Goal: Task Accomplishment & Management: Manage account settings

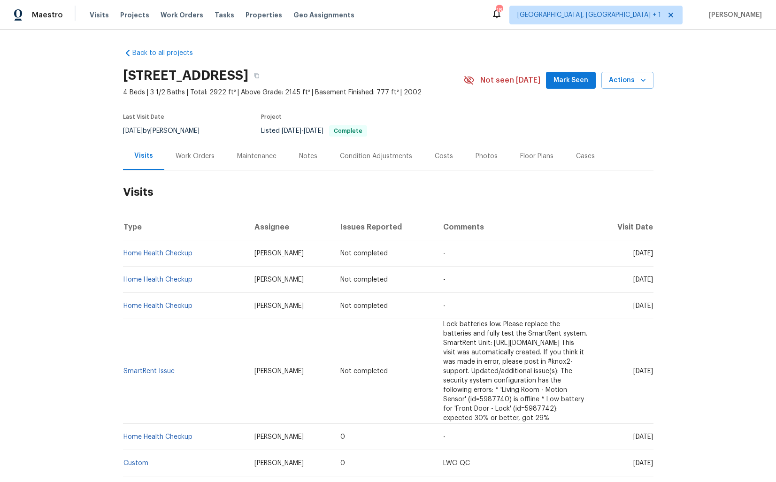
click at [190, 162] on div "Work Orders" at bounding box center [194, 156] width 61 height 28
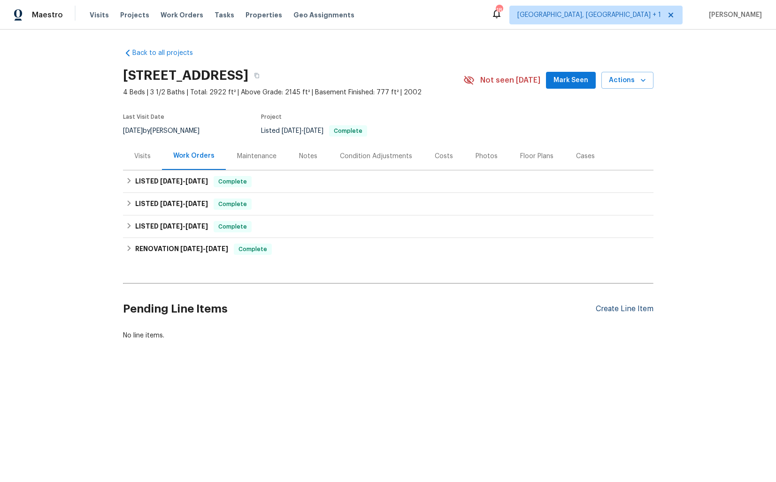
click at [623, 313] on div "Create Line Item" at bounding box center [624, 308] width 58 height 9
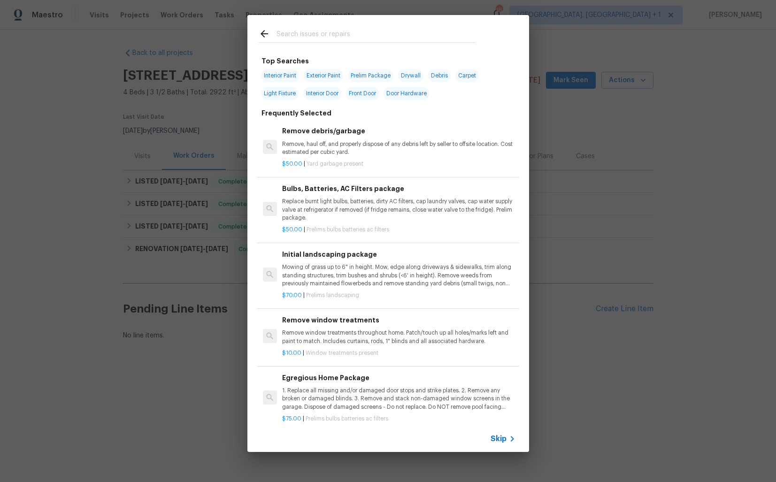
click at [308, 38] on input "text" at bounding box center [375, 35] width 199 height 14
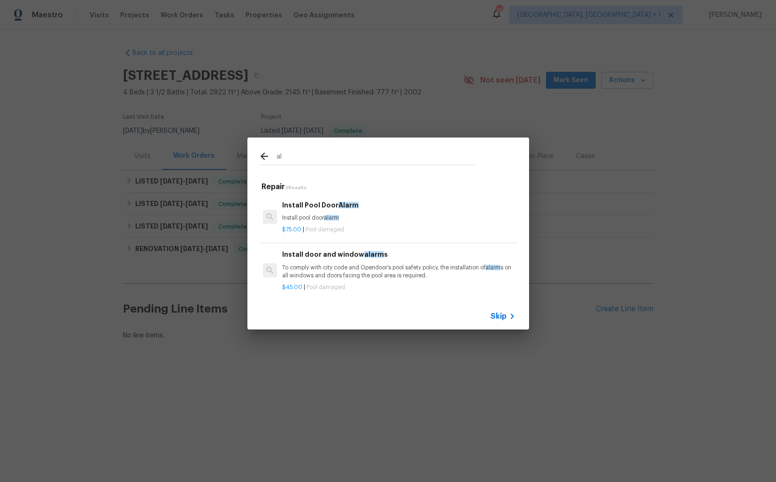
type input "a"
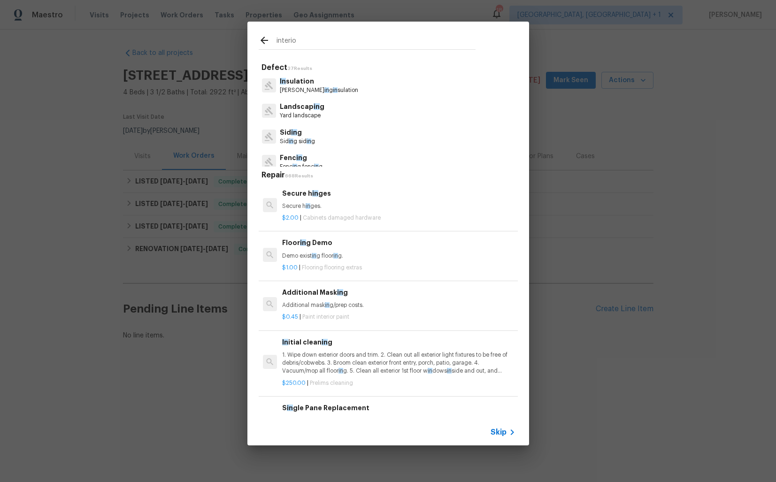
type input "interior"
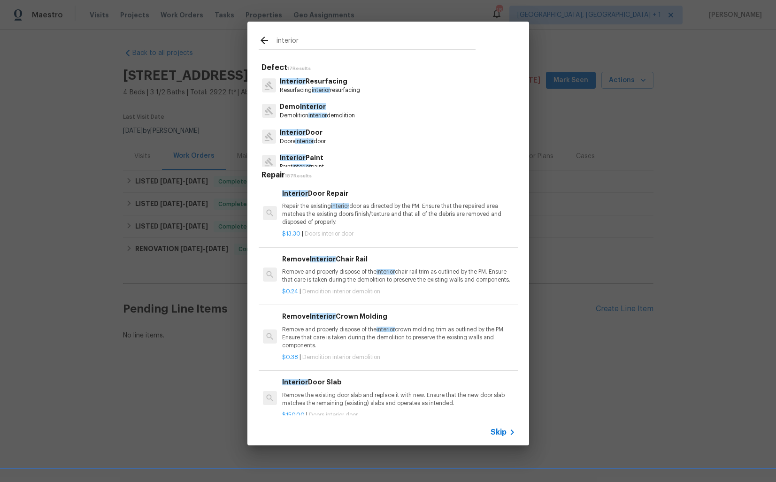
click at [306, 206] on p "Repair the existing interior door as directed by the PM. Ensure that the repair…" at bounding box center [398, 214] width 233 height 24
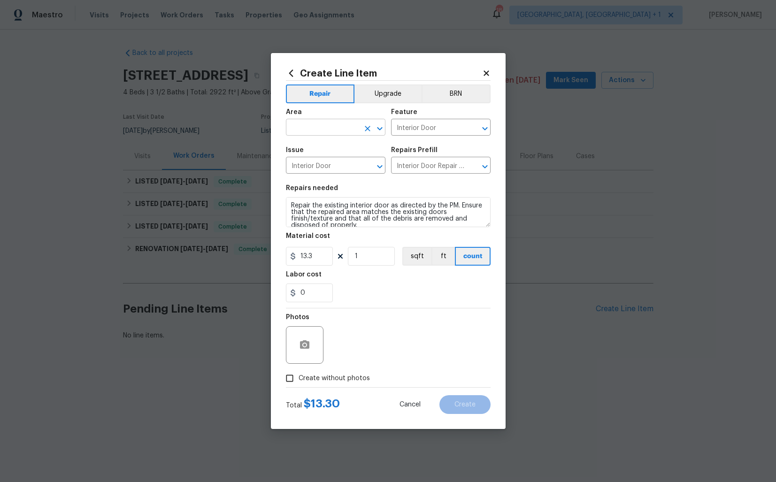
click at [312, 129] on input "text" at bounding box center [322, 128] width 73 height 15
click at [313, 161] on li "Interior Overall" at bounding box center [335, 164] width 99 height 15
type input "Interior Overall"
click at [439, 129] on input "Interior Door" at bounding box center [427, 128] width 73 height 15
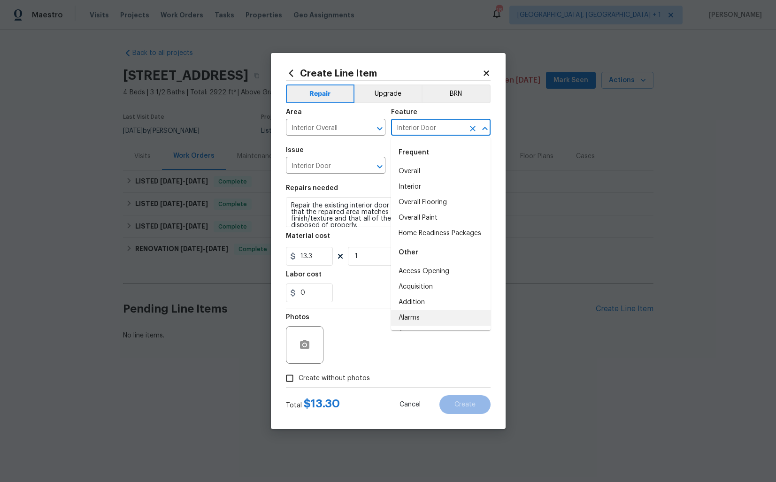
click at [421, 314] on li "Alarms" at bounding box center [440, 317] width 99 height 15
type input "Alarms"
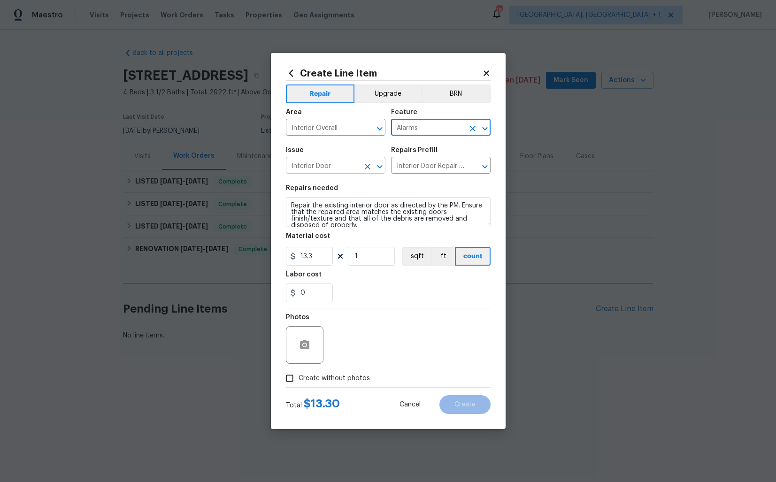
click at [334, 163] on input "Interior Door" at bounding box center [322, 166] width 73 height 15
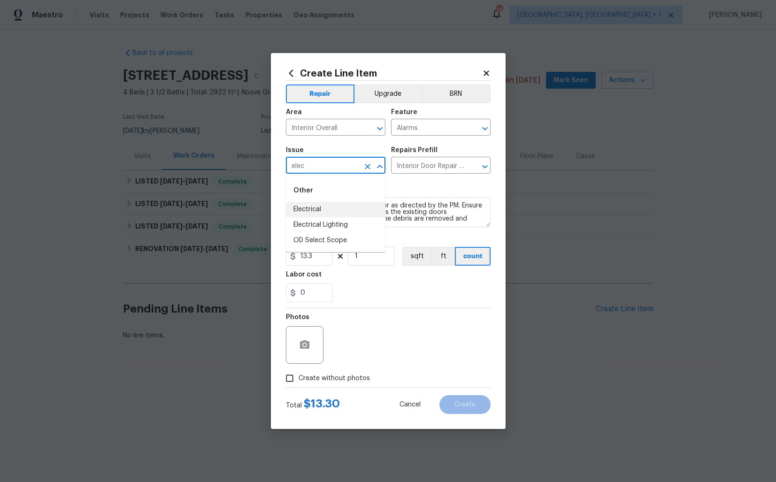
click at [312, 208] on li "Electrical" at bounding box center [335, 209] width 99 height 15
type input "Electrical"
click at [441, 161] on input "text" at bounding box center [427, 166] width 73 height 15
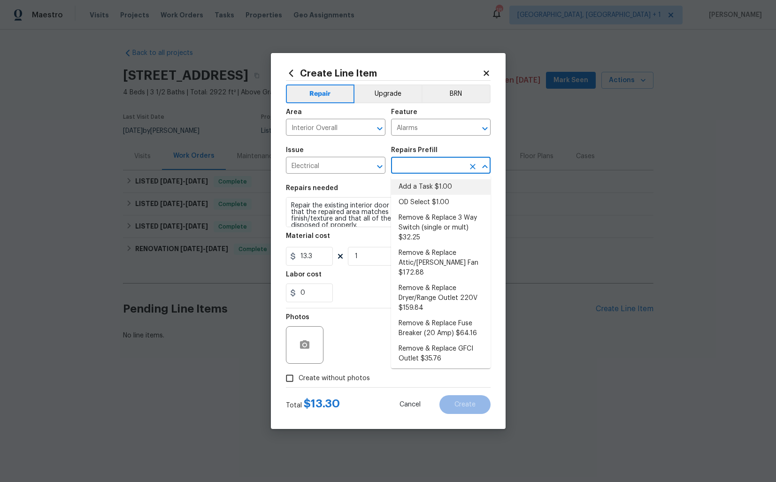
click at [429, 184] on li "Add a Task $1.00" at bounding box center [440, 186] width 99 height 15
type input "Add a Task $1.00"
type textarea "HPM to detail"
type input "1"
click at [356, 207] on textarea "HPM to detail" at bounding box center [388, 212] width 205 height 30
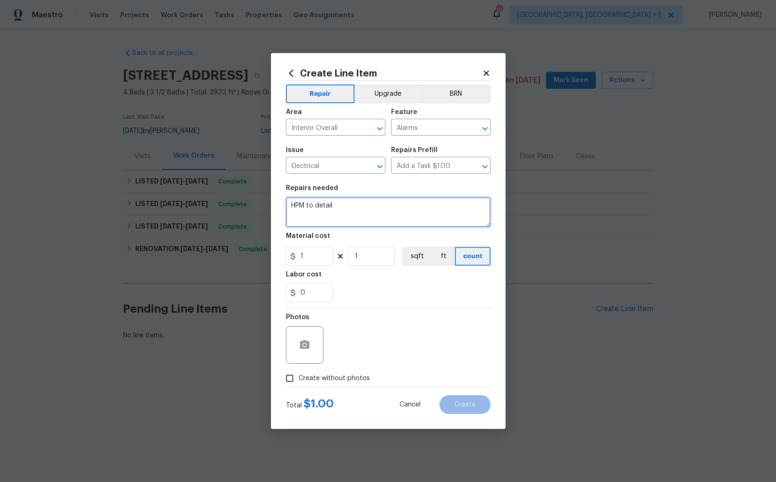
click at [356, 207] on textarea "HPM to detail" at bounding box center [388, 212] width 205 height 30
paste textarea "Feedback received that the fire alarm is going off. Determine where the alarm i…"
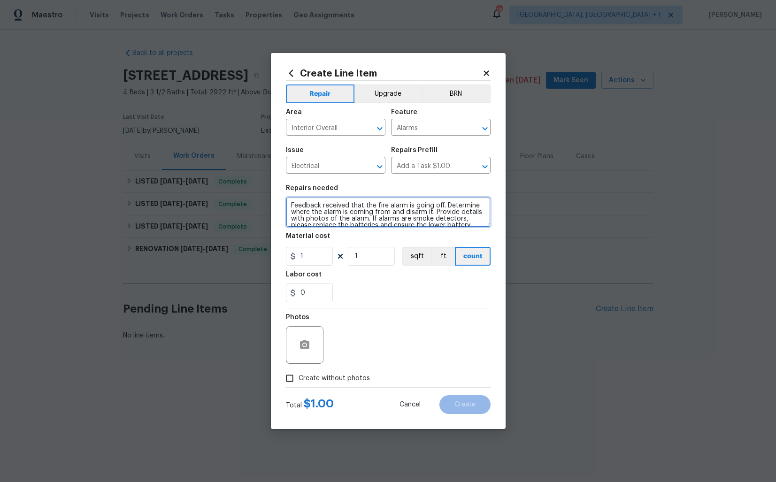
type textarea "Feedback received that the fire alarm is going off. Determine where the alarm i…"
click at [311, 259] on input "1" at bounding box center [309, 256] width 47 height 19
type input "75"
click at [311, 379] on span "Create without photos" at bounding box center [333, 378] width 71 height 10
click at [298, 379] on input "Create without photos" at bounding box center [290, 378] width 18 height 18
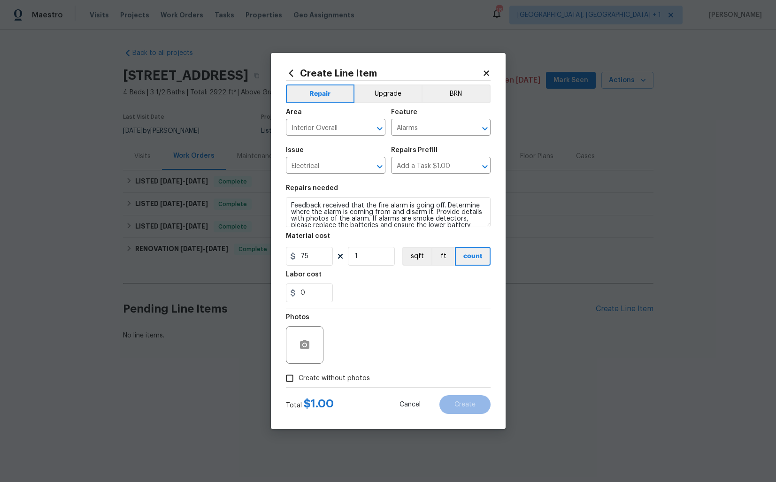
checkbox input "true"
click at [364, 354] on textarea at bounding box center [411, 345] width 160 height 38
click at [467, 401] on span "Create" at bounding box center [464, 404] width 21 height 7
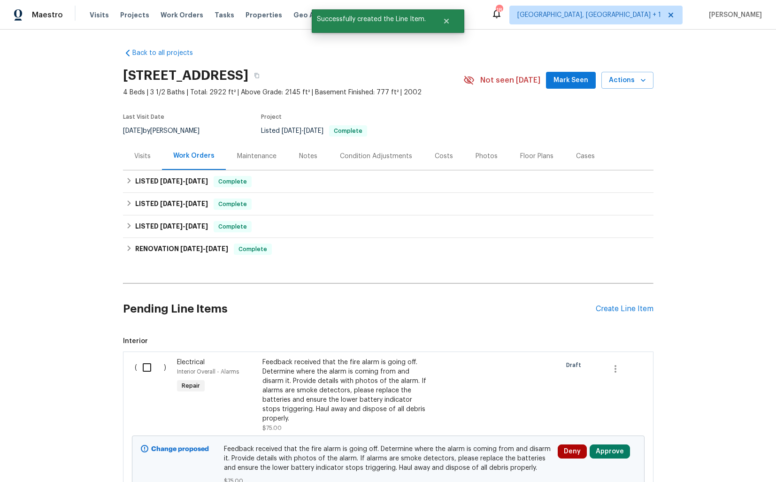
click at [146, 367] on input "checkbox" at bounding box center [150, 368] width 27 height 20
checkbox input "true"
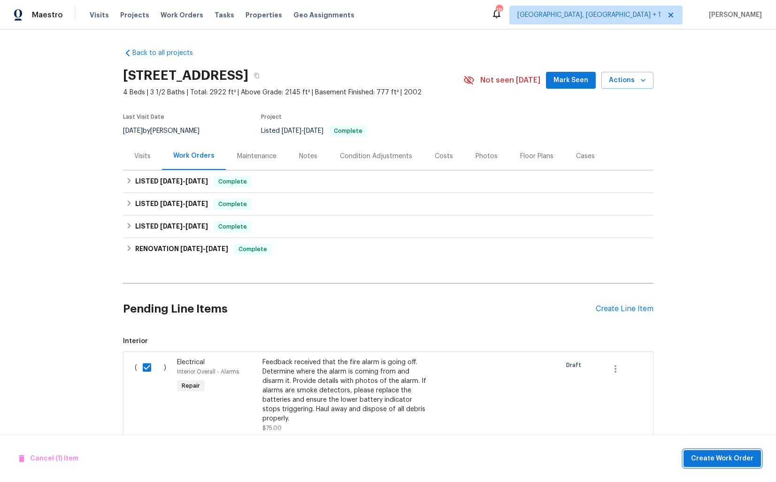
click at [717, 457] on span "Create Work Order" at bounding box center [722, 459] width 62 height 12
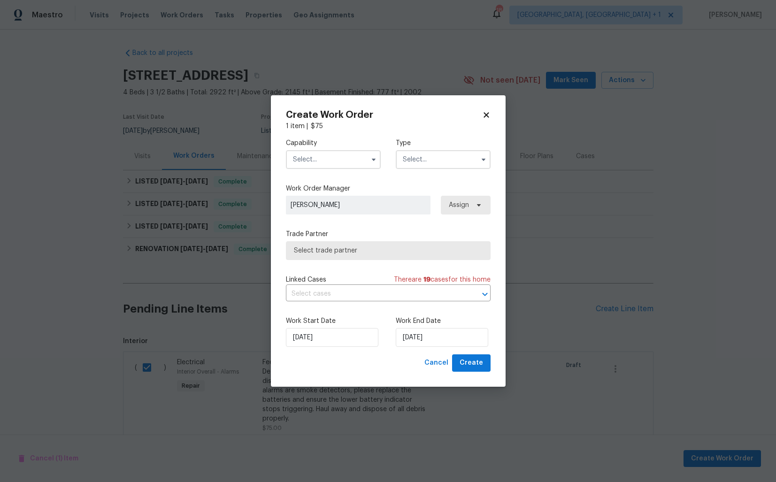
click at [345, 153] on input "text" at bounding box center [333, 159] width 95 height 19
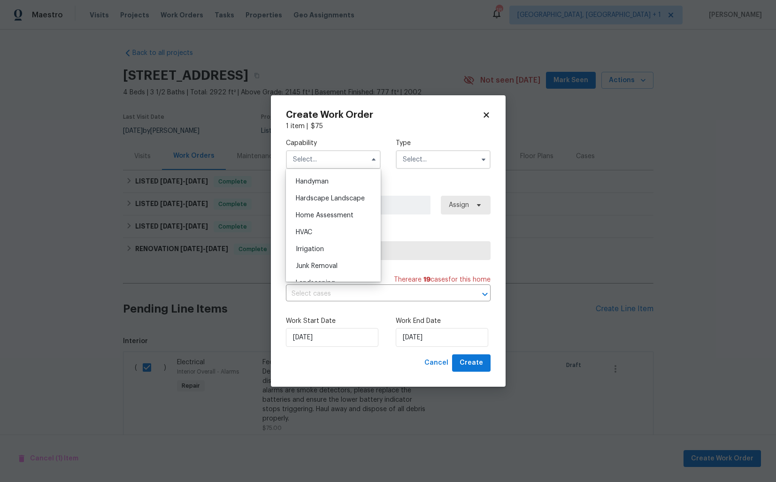
scroll to position [477, 0]
click at [323, 221] on span "Handyman" at bounding box center [312, 218] width 33 height 7
type input "Handyman"
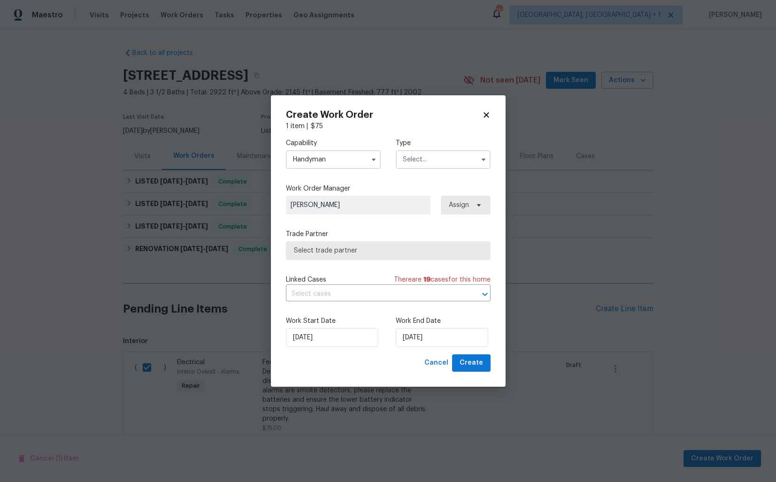
click at [434, 162] on input "text" at bounding box center [443, 159] width 95 height 19
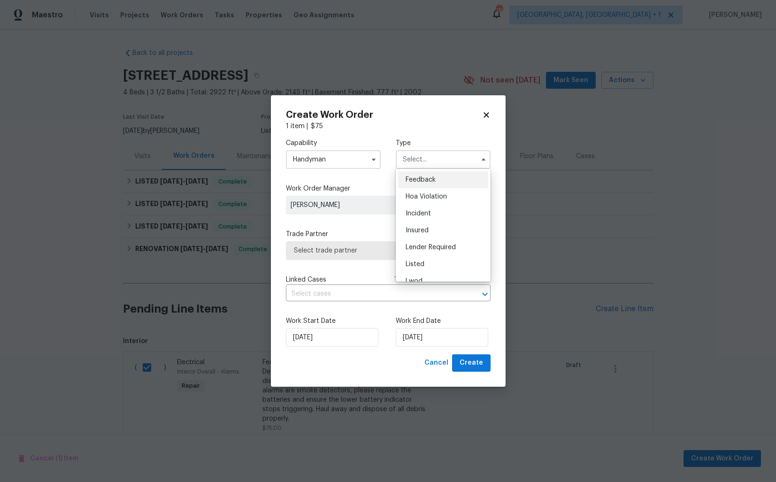
click at [431, 178] on span "Feedback" at bounding box center [420, 179] width 30 height 7
type input "Feedback"
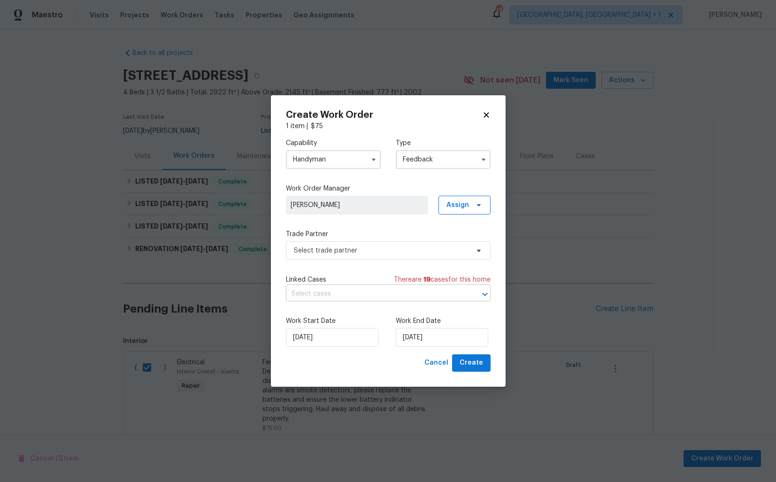
click at [329, 299] on input "text" at bounding box center [375, 294] width 178 height 15
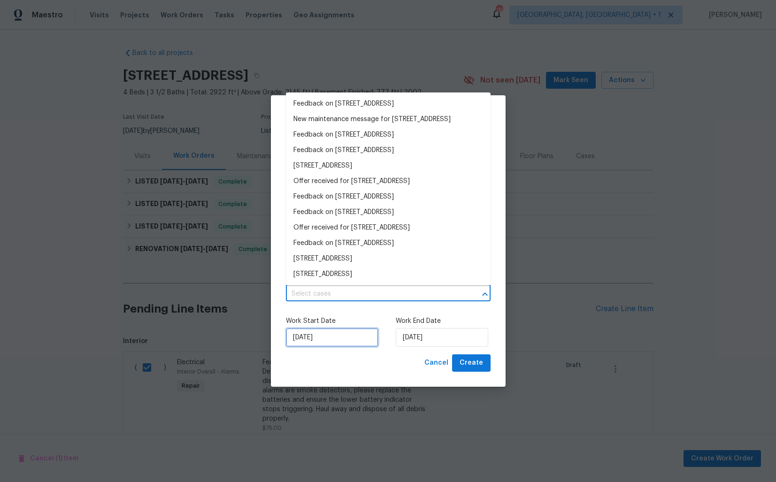
click at [335, 333] on input "06/10/2025" at bounding box center [332, 337] width 92 height 19
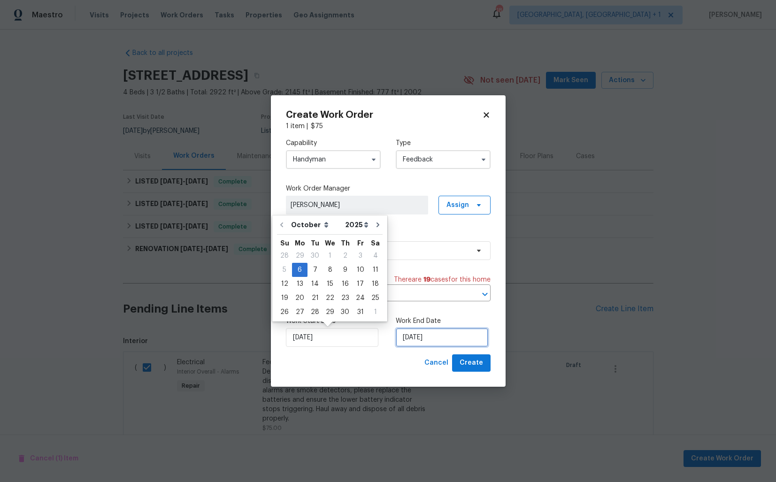
click at [427, 336] on input "06/10/2025" at bounding box center [442, 337] width 92 height 19
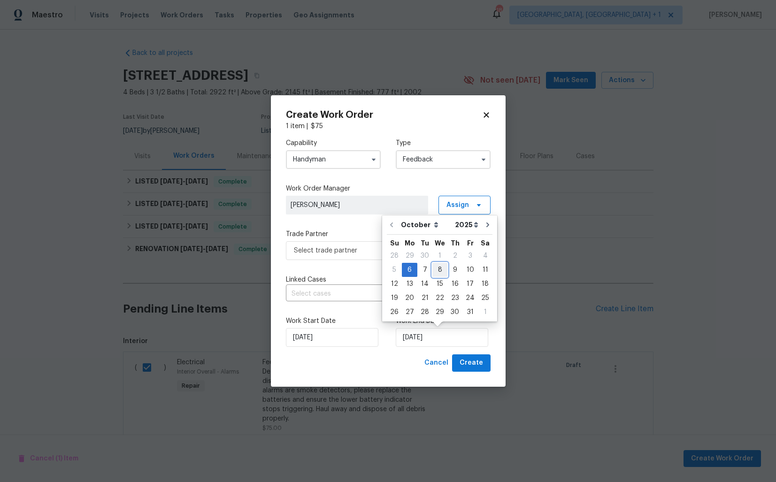
click at [439, 276] on div "8" at bounding box center [439, 269] width 15 height 13
type input "08/10/2025"
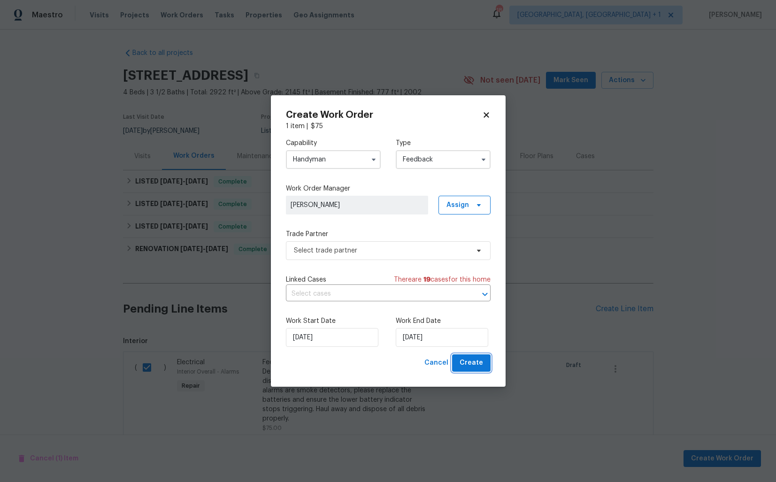
click at [471, 363] on span "Create" at bounding box center [470, 363] width 23 height 12
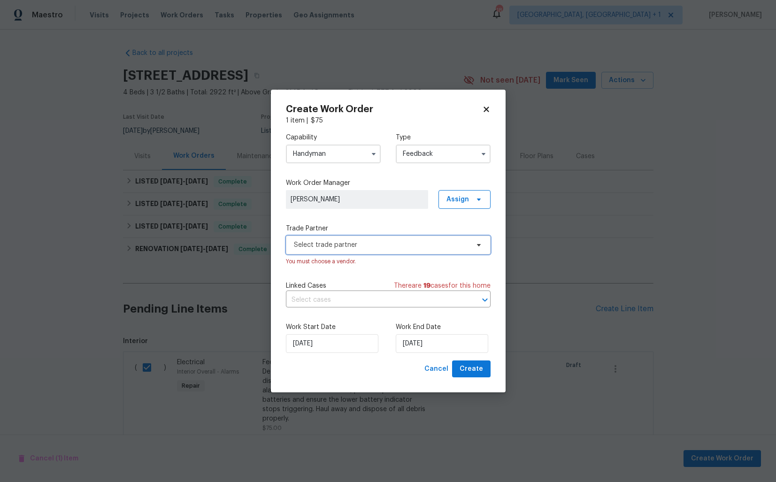
click at [365, 250] on span "Select trade partner" at bounding box center [388, 245] width 205 height 19
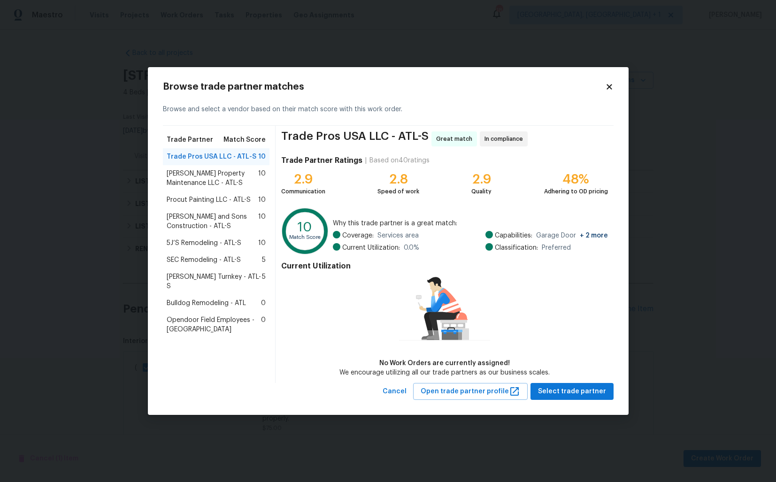
click at [215, 182] on span "Glen Property Maintenance LLC - ATL-S" at bounding box center [213, 178] width 92 height 19
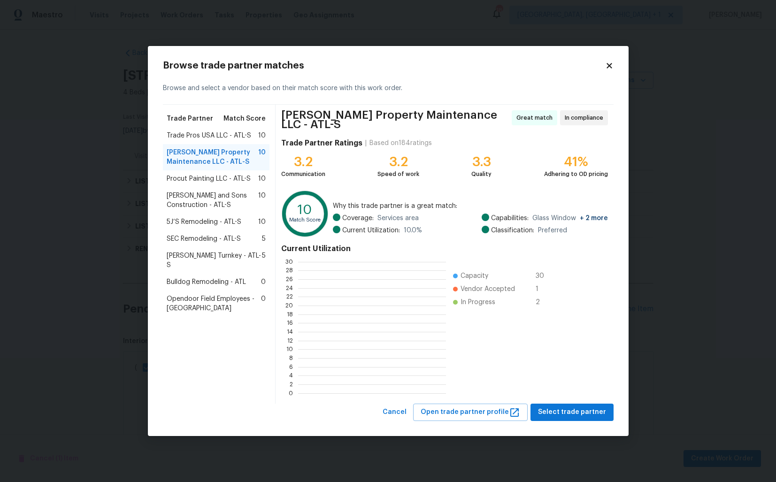
scroll to position [131, 147]
click at [557, 406] on span "Select trade partner" at bounding box center [572, 412] width 68 height 12
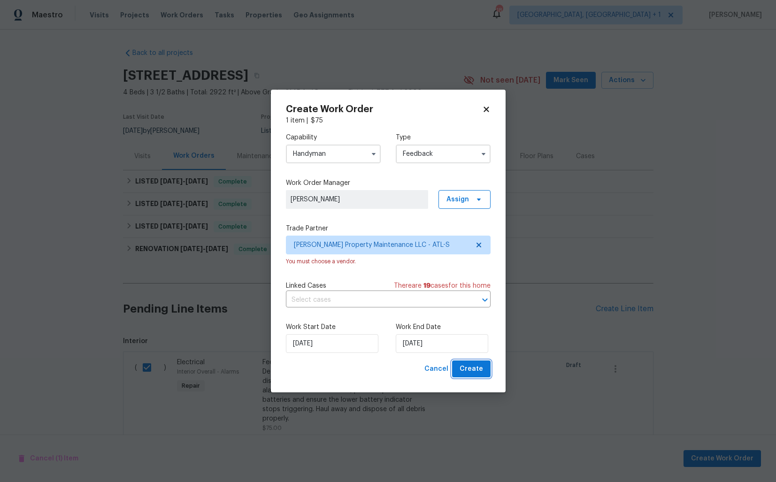
click at [466, 368] on span "Create" at bounding box center [470, 369] width 23 height 12
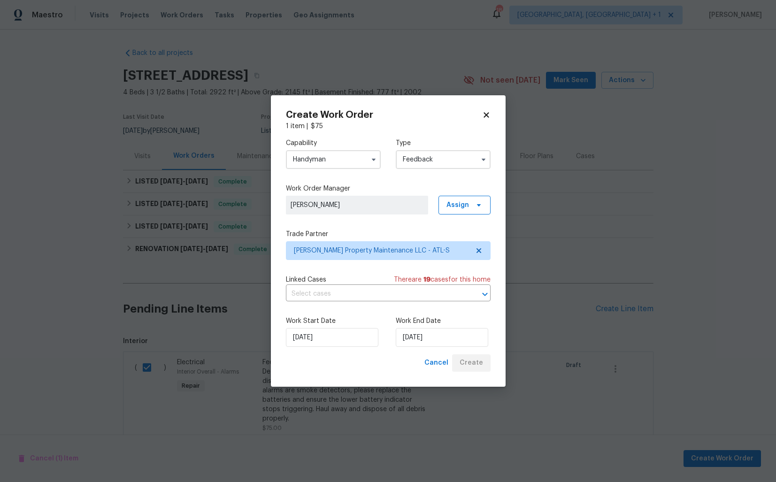
checkbox input "false"
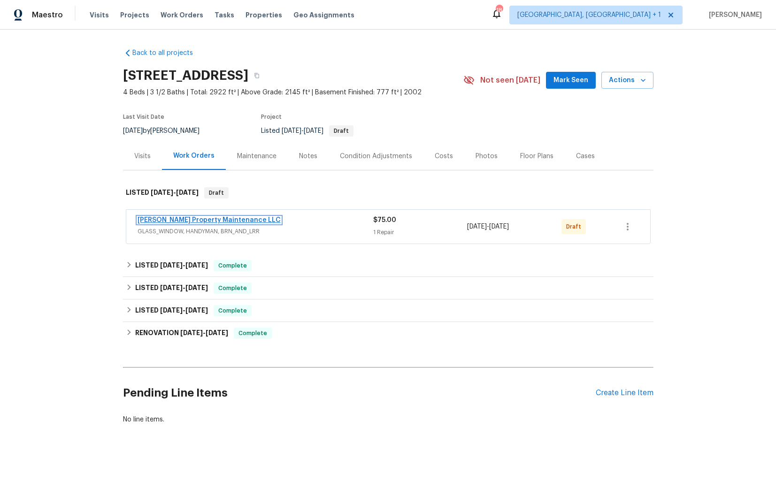
click at [187, 221] on link "Glen Property Maintenance LLC" at bounding box center [208, 220] width 143 height 7
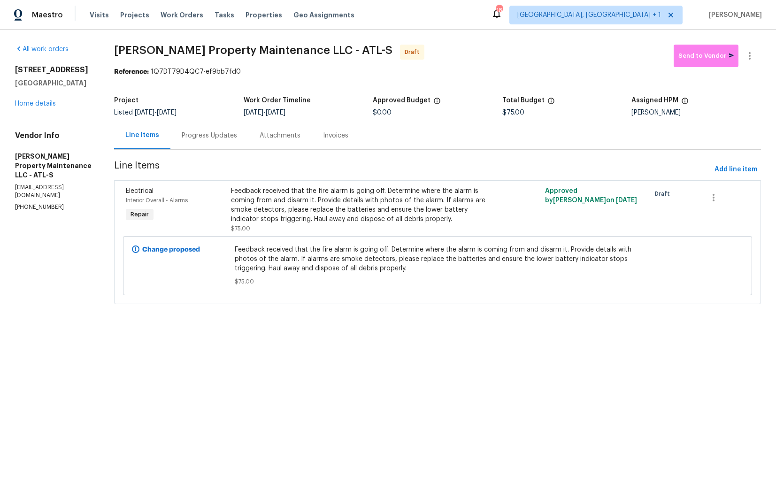
click at [210, 139] on div "Progress Updates" at bounding box center [209, 135] width 55 height 9
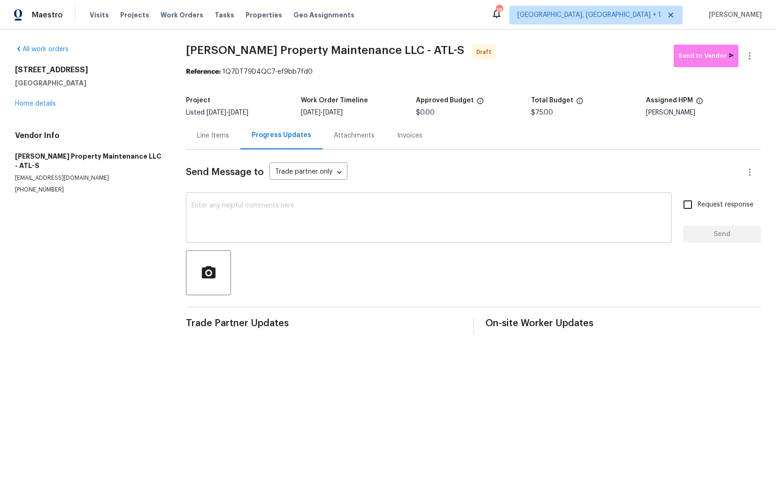
click at [293, 224] on textarea at bounding box center [428, 218] width 474 height 33
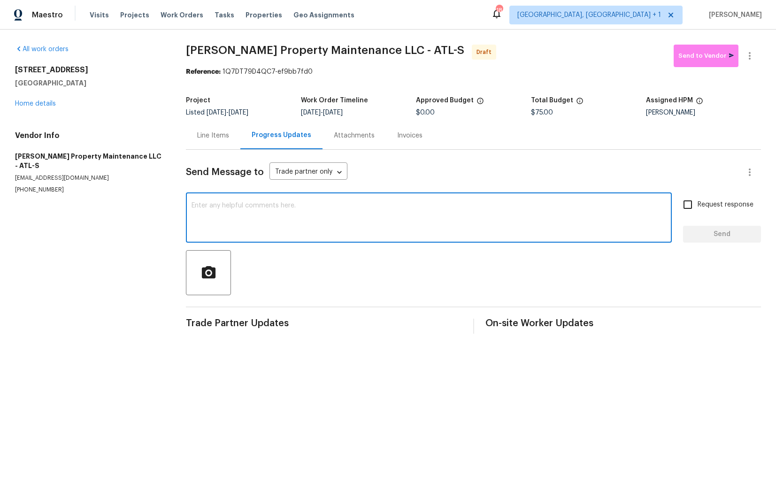
click at [298, 242] on div "x ​" at bounding box center [429, 219] width 486 height 48
paste textarea "Hi this is Arvind with Opendoor. I’m confirming you received the WO for the pro…"
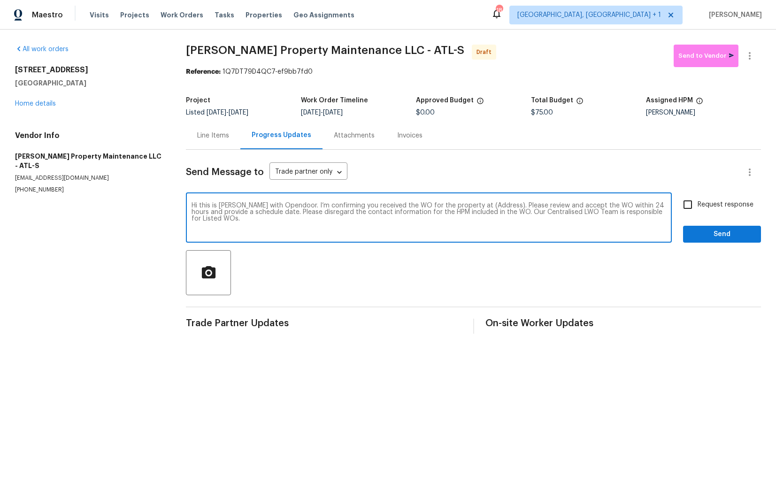
drag, startPoint x: 490, startPoint y: 205, endPoint x: 461, endPoint y: 205, distance: 29.1
click at [461, 205] on textarea "Hi this is Arvind with Opendoor. I’m confirming you received the WO for the pro…" at bounding box center [428, 218] width 474 height 33
paste textarea "6001 Deer Springs Ln NW, Acworth, GA 30101"
type textarea "Hi this is Arvind with Opendoor. I’m confirming you received the WO for the pro…"
click at [699, 193] on div "Send Message to Trade partner only Trade partner only ​ Hi this is Arvind with …" at bounding box center [473, 242] width 575 height 184
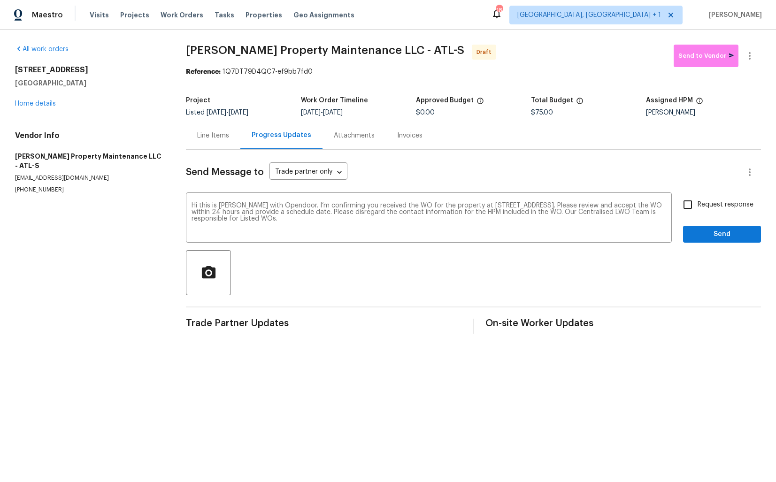
click at [696, 206] on input "Request response" at bounding box center [687, 205] width 20 height 20
checkbox input "true"
click at [704, 236] on span "Send" at bounding box center [721, 234] width 63 height 12
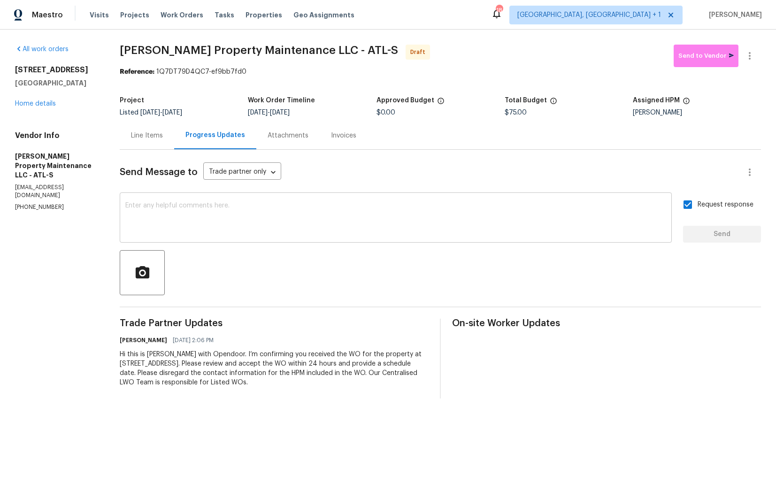
click at [343, 211] on textarea at bounding box center [395, 218] width 540 height 33
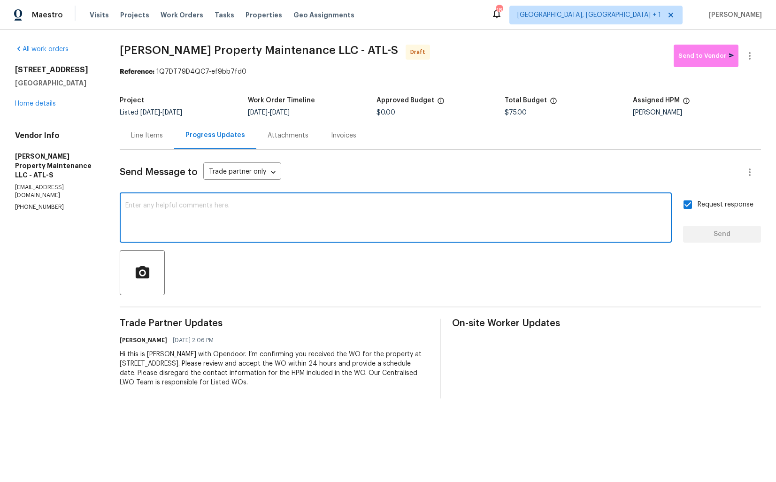
paste textarea "Attention All Work Orders must include before-photos (both close-up and wide-an…"
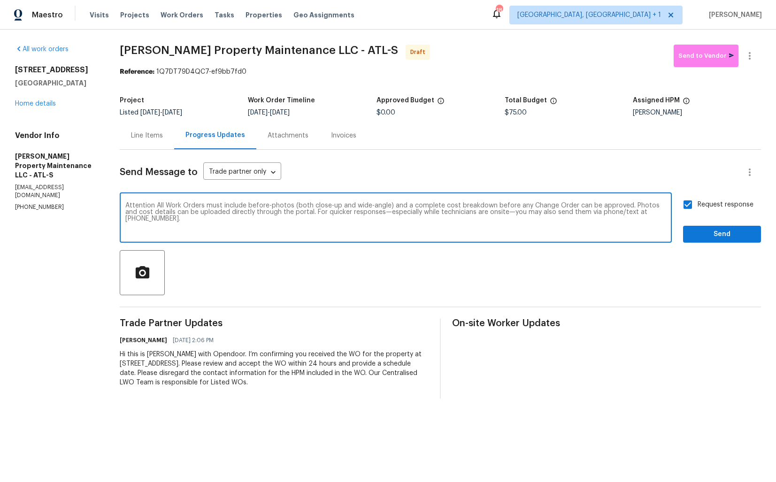
type textarea "Attention All Work Orders must include before-photos (both close-up and wide-an…"
click at [735, 237] on span "Send" at bounding box center [721, 234] width 63 height 12
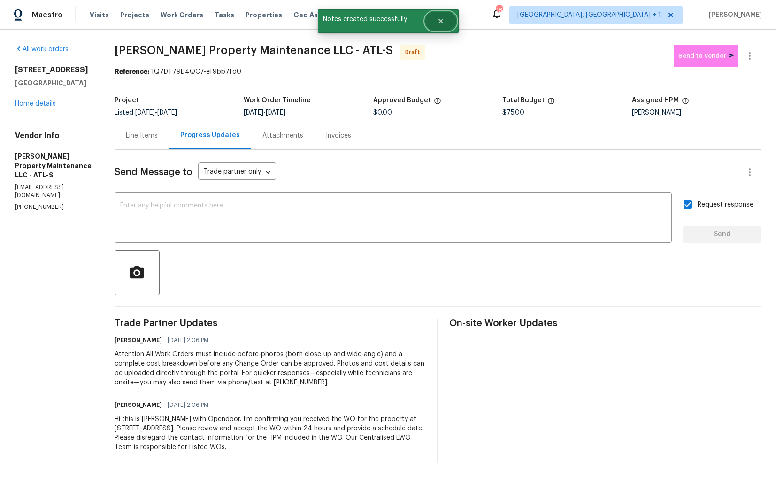
click at [445, 22] on button "Close" at bounding box center [440, 21] width 31 height 19
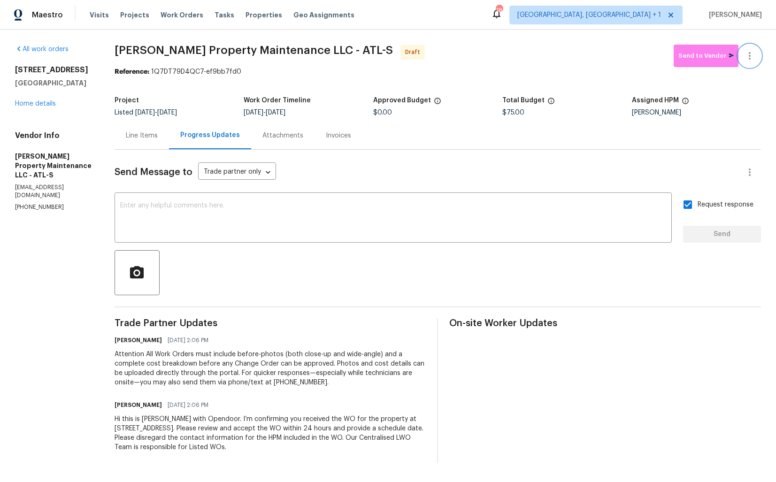
click at [747, 58] on icon "button" at bounding box center [749, 55] width 11 height 11
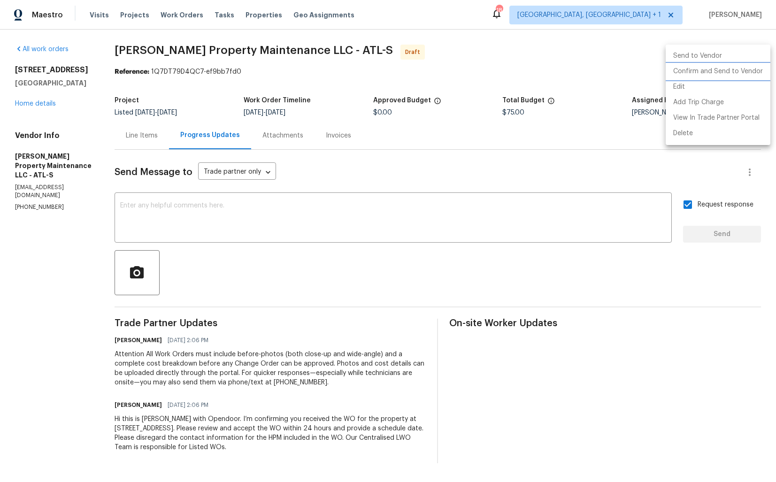
click at [703, 76] on li "Confirm and Send to Vendor" at bounding box center [717, 71] width 105 height 15
click at [403, 69] on div at bounding box center [388, 241] width 776 height 482
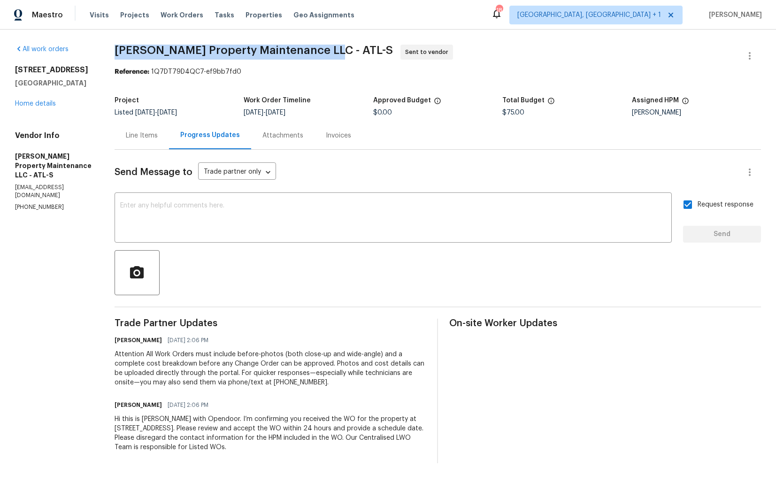
drag, startPoint x: 114, startPoint y: 52, endPoint x: 332, endPoint y: 50, distance: 217.7
click at [332, 50] on div "All work orders 6001 Deer Springs Ln NW Acworth, GA 30101 Home details Vendor I…" at bounding box center [388, 254] width 776 height 449
copy span "Glen Property Maintenance LLC - ATL-S"
click at [152, 97] on div "Project" at bounding box center [178, 103] width 129 height 12
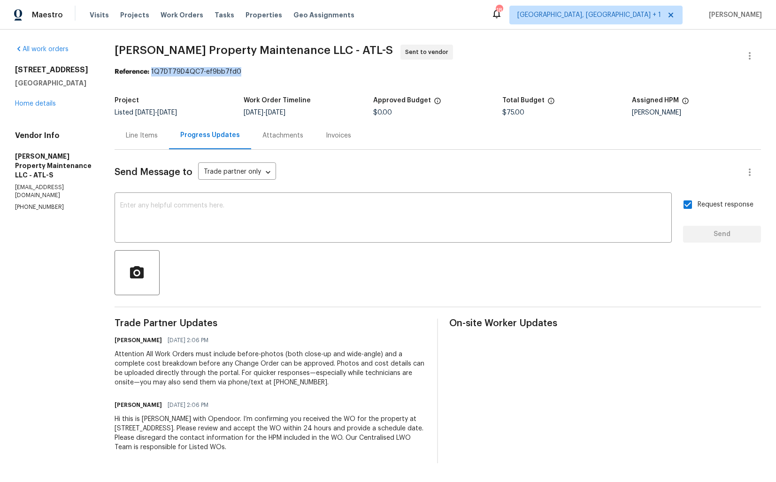
drag, startPoint x: 153, startPoint y: 73, endPoint x: 312, endPoint y: 71, distance: 158.1
click at [312, 71] on div "Reference: 1Q7DT79D4QC7-ef9bb7fd0" at bounding box center [437, 71] width 646 height 9
copy div "1Q7DT79D4QC7-ef9bb7fd0"
click at [203, 80] on section "Glen Property Maintenance LLC - ATL-S Sent to vendor Reference: 1Q7DT79D4QC7-ef…" at bounding box center [437, 254] width 646 height 418
click at [31, 107] on link "Home details" at bounding box center [35, 103] width 41 height 7
